Goal: Information Seeking & Learning: Compare options

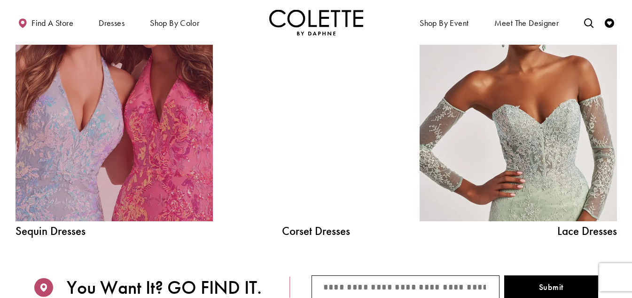
scroll to position [1034, 0]
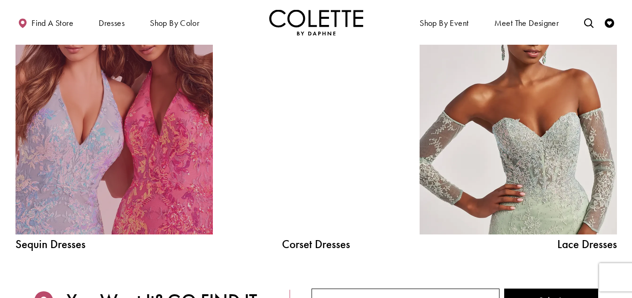
click at [98, 158] on link "Sequin Dresses Related Link" at bounding box center [114, 109] width 197 height 249
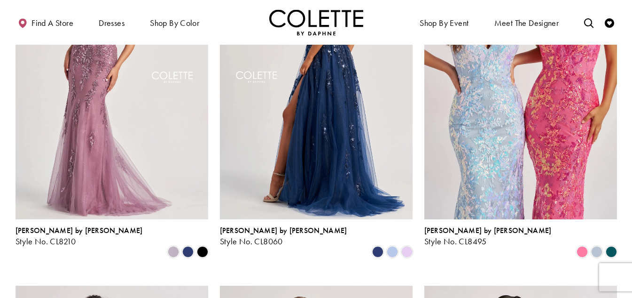
scroll to position [517, 0]
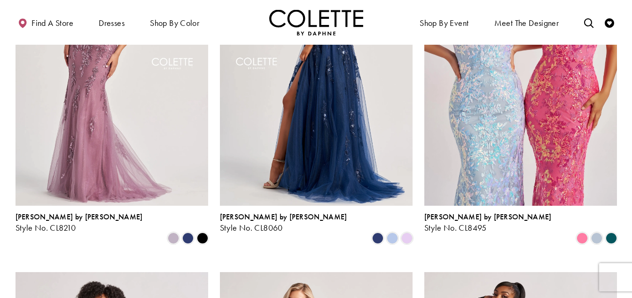
click at [326, 147] on img "Visit Colette by Daphne Style No. CL8060 Page" at bounding box center [316, 65] width 193 height 280
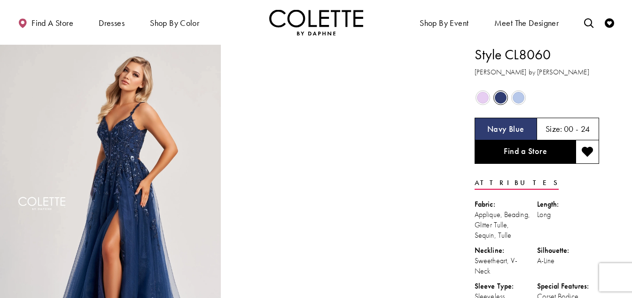
click at [518, 94] on span "Product color controls state depends on size chosen" at bounding box center [519, 98] width 12 height 12
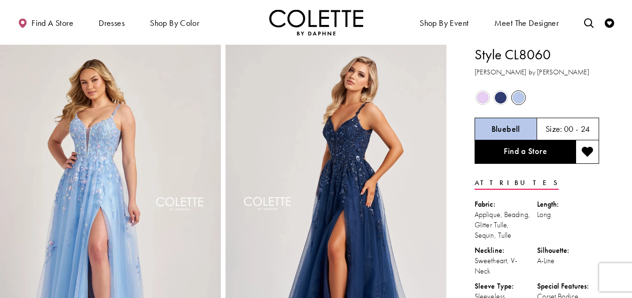
click at [489, 98] on div "Out of Stock" at bounding box center [483, 97] width 16 height 16
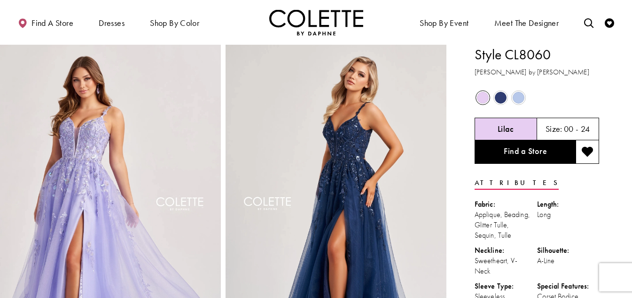
click at [504, 94] on span "Product color controls state depends on size chosen" at bounding box center [501, 98] width 12 height 12
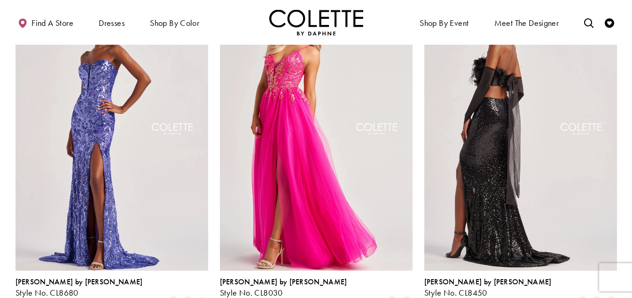
scroll to position [799, 0]
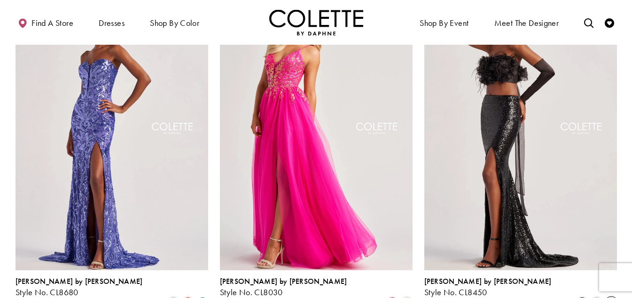
click at [610, 297] on span "Product List" at bounding box center [611, 302] width 11 height 11
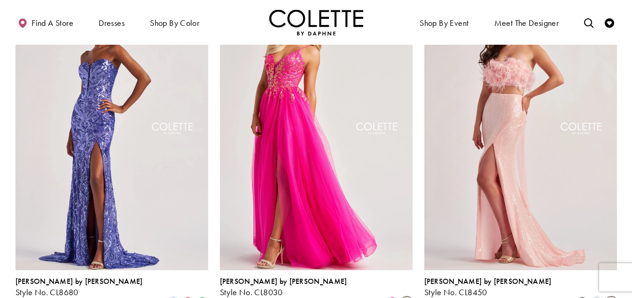
click at [402, 297] on span "Product List" at bounding box center [407, 302] width 11 height 11
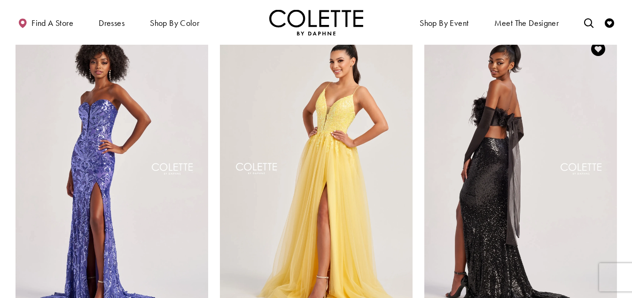
scroll to position [752, 0]
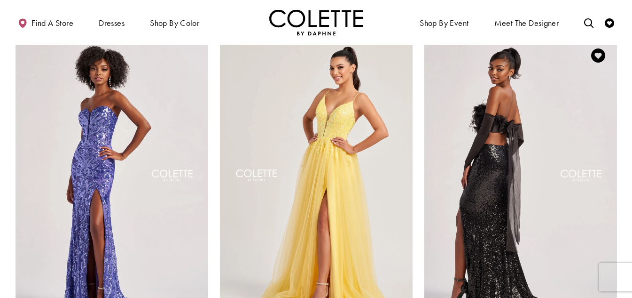
click at [562, 161] on img "Visit Colette by Daphne Style No. CL8450 Page" at bounding box center [521, 177] width 193 height 280
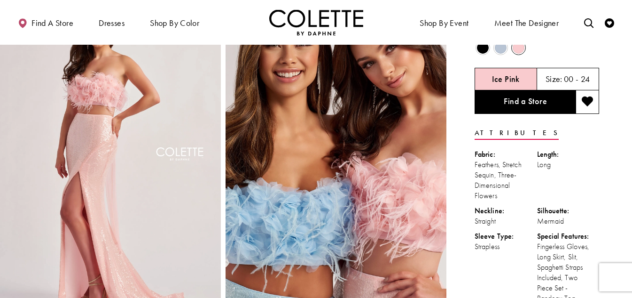
scroll to position [47, 0]
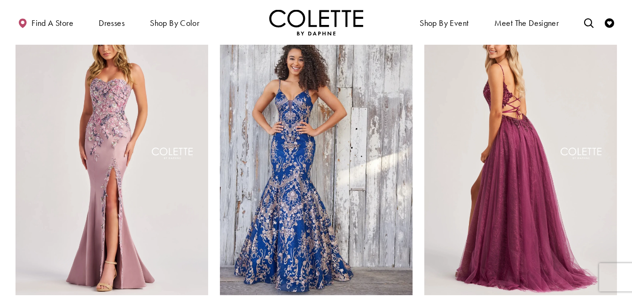
scroll to position [1175, 0]
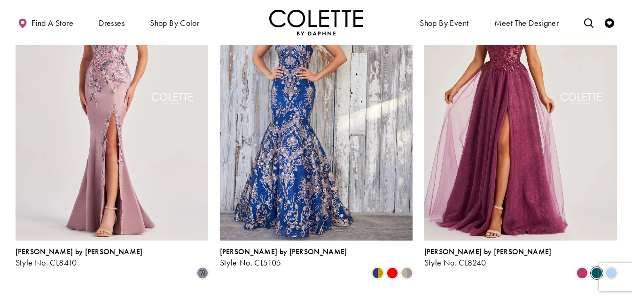
click at [600, 267] on span "Product List" at bounding box center [596, 272] width 11 height 11
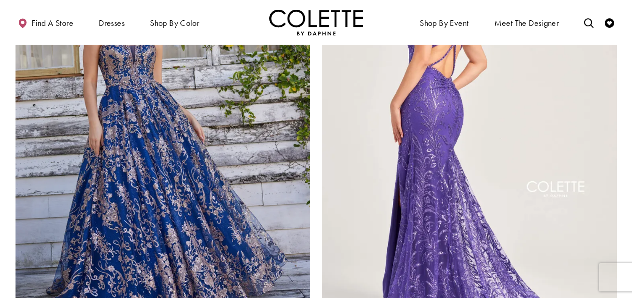
scroll to position [1646, 0]
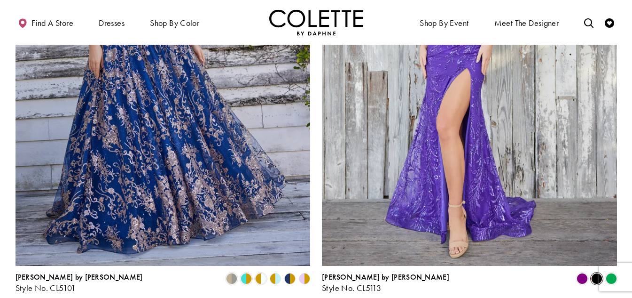
click at [597, 273] on span "Product List" at bounding box center [596, 278] width 11 height 11
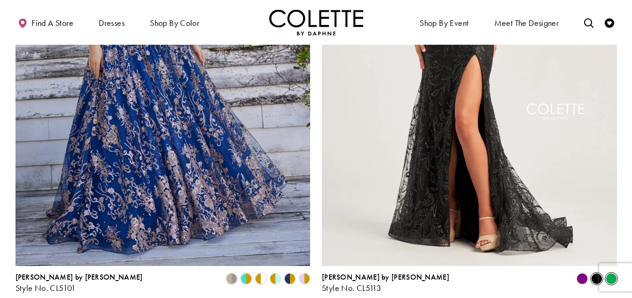
click at [607, 273] on span "Product List" at bounding box center [611, 278] width 11 height 11
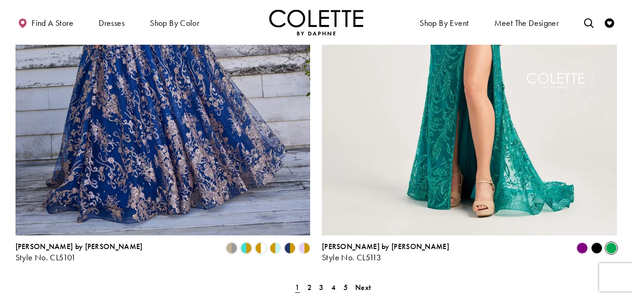
scroll to position [1693, 0]
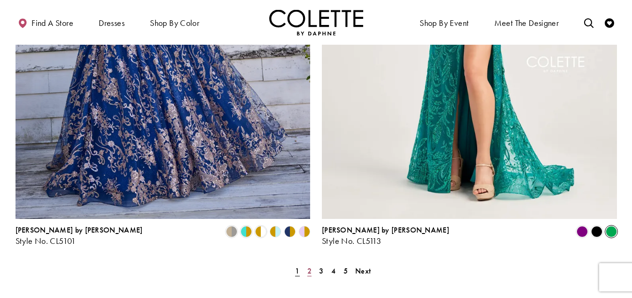
click at [307, 264] on link "2" at bounding box center [310, 271] width 10 height 14
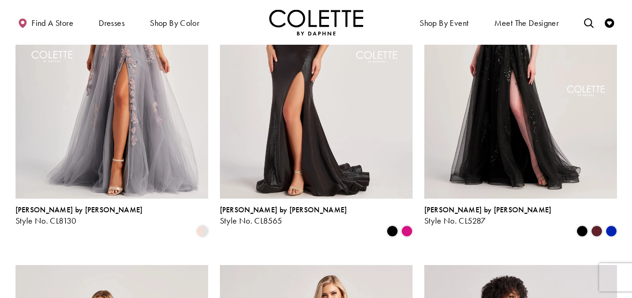
scroll to position [192, 0]
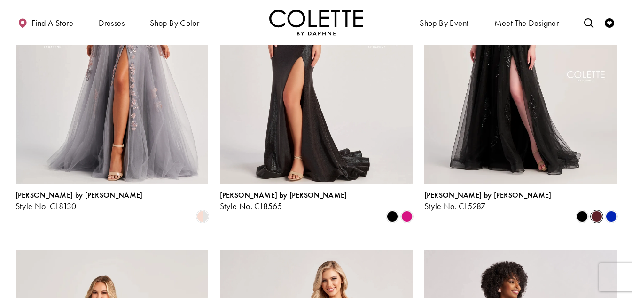
click at [596, 211] on span "Product List" at bounding box center [596, 216] width 11 height 11
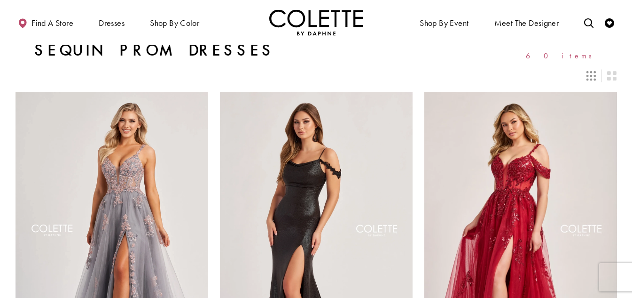
scroll to position [145, 0]
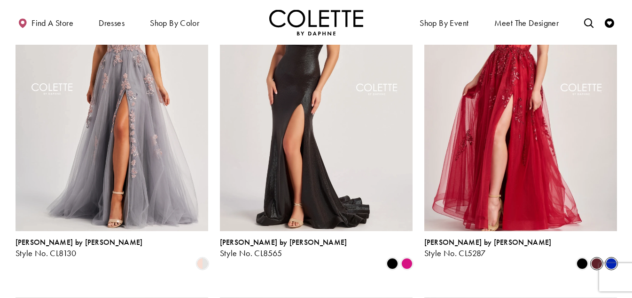
click at [607, 258] on span "Product List" at bounding box center [611, 263] width 11 height 11
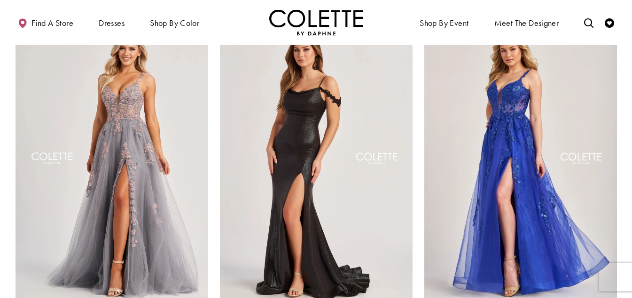
scroll to position [51, 0]
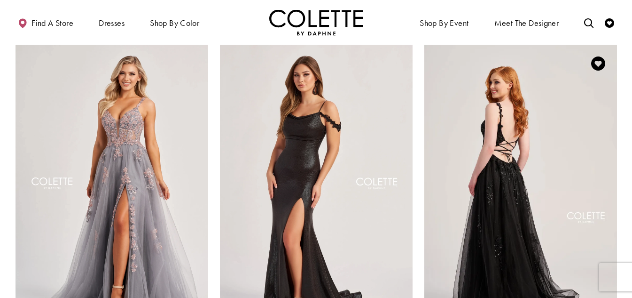
click at [582, 110] on img "Visit Colette by Daphne Style No. CL5287 Page" at bounding box center [521, 185] width 193 height 280
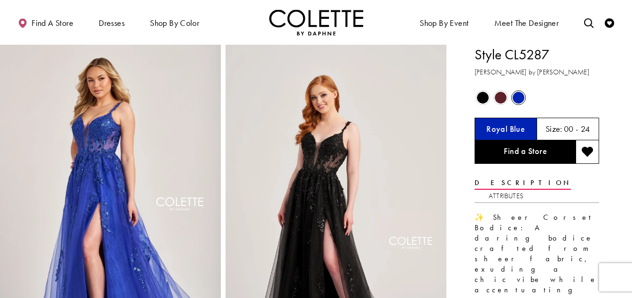
click at [503, 96] on span "Product color controls state depends on size chosen" at bounding box center [501, 98] width 12 height 12
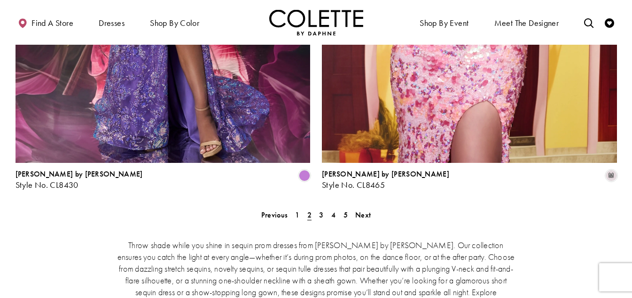
scroll to position [1745, 0]
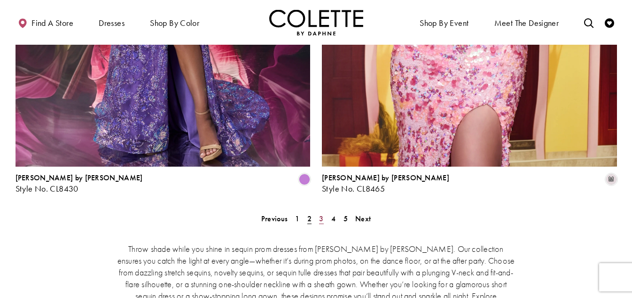
click at [324, 212] on link "3" at bounding box center [321, 219] width 10 height 14
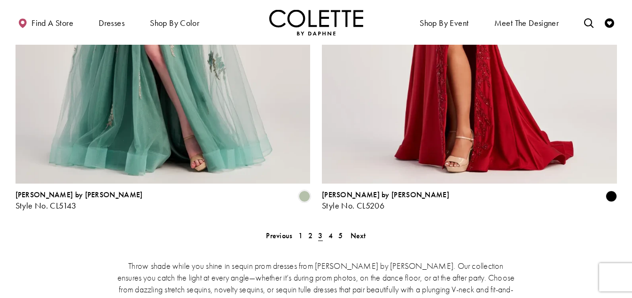
scroll to position [1790, 0]
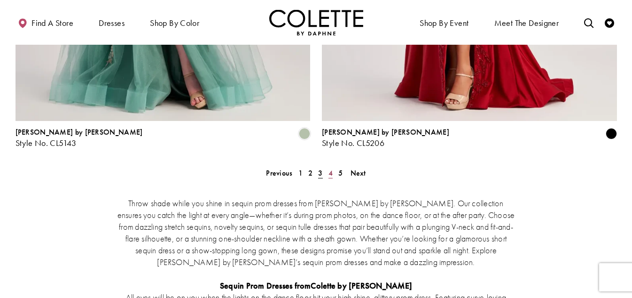
click at [328, 166] on link "4" at bounding box center [331, 173] width 10 height 14
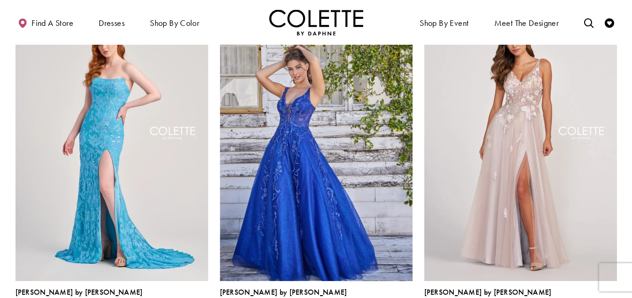
scroll to position [192, 0]
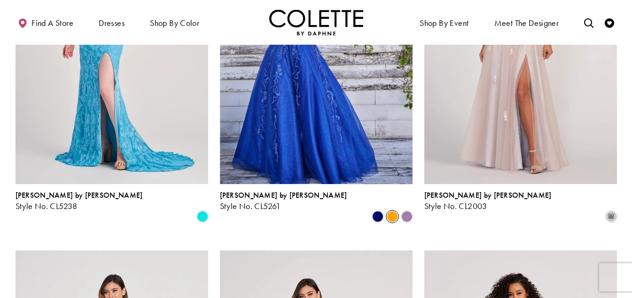
click at [388, 211] on span "Product List" at bounding box center [392, 216] width 11 height 11
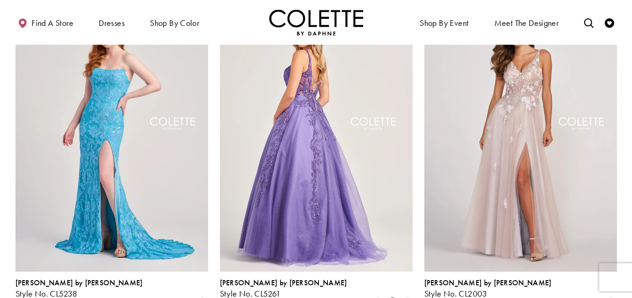
scroll to position [98, 0]
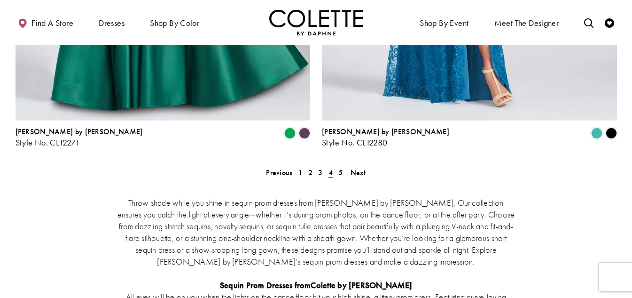
scroll to position [1790, 0]
click at [338, 166] on link "5" at bounding box center [341, 173] width 10 height 14
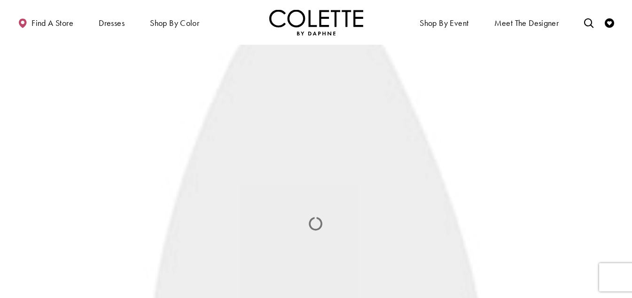
scroll to position [51, 0]
